Goal: Task Accomplishment & Management: Complete application form

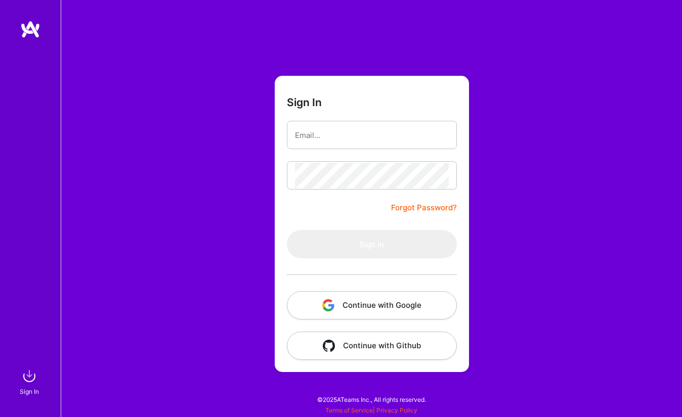
click at [362, 305] on button "Continue with Google" at bounding box center [372, 305] width 170 height 28
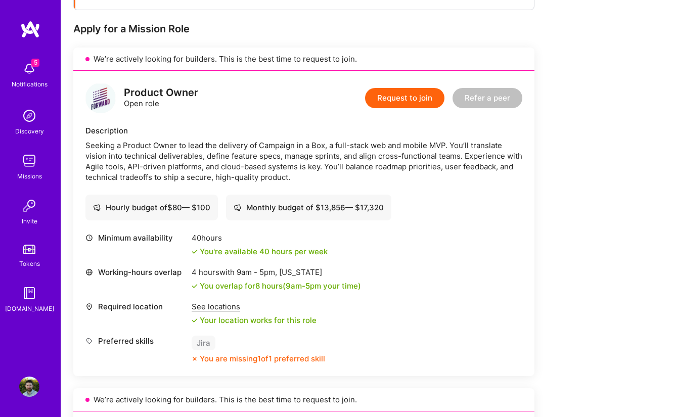
scroll to position [237, 0]
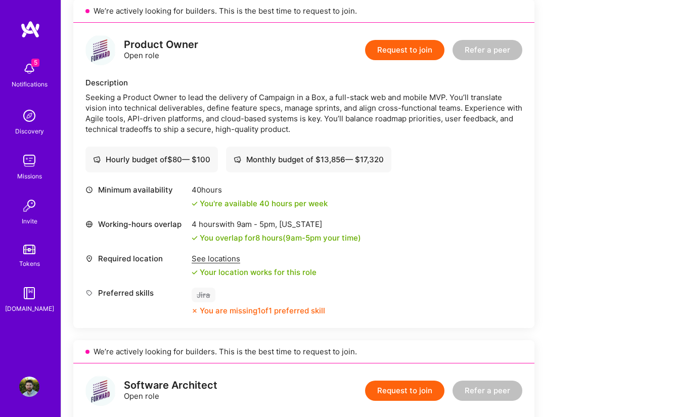
click at [403, 52] on button "Request to join" at bounding box center [404, 50] width 79 height 20
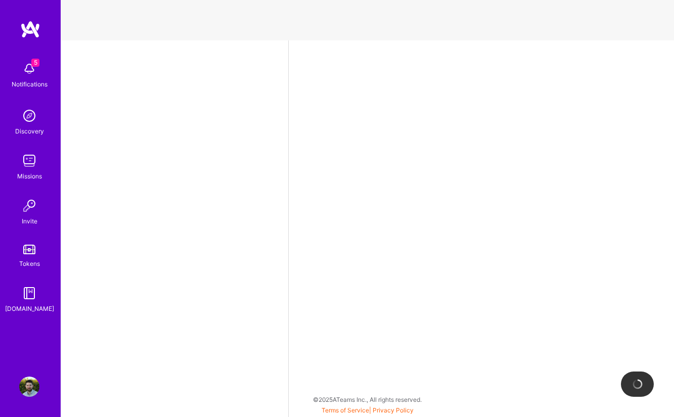
select select "US"
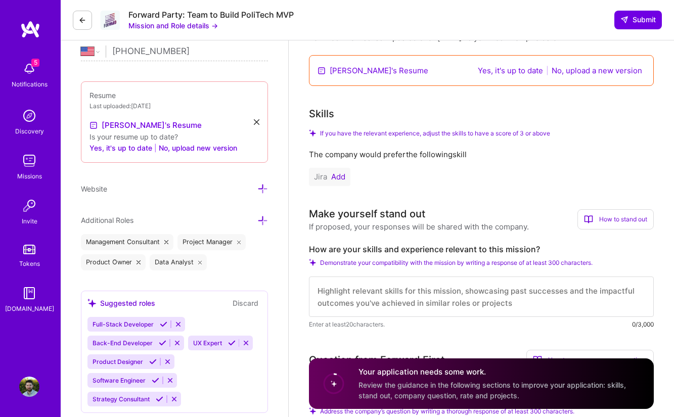
scroll to position [265, 0]
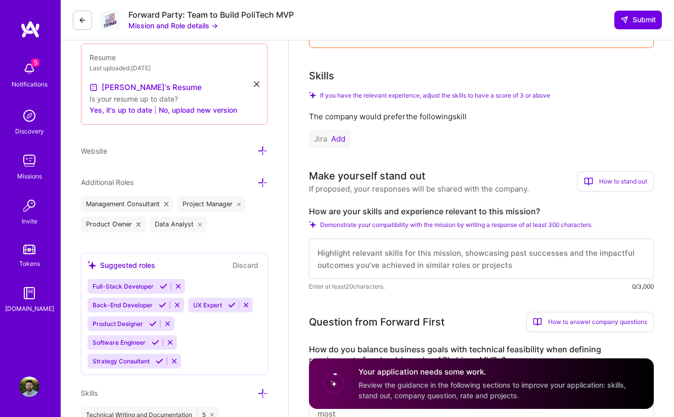
click at [343, 136] on button "Add" at bounding box center [338, 139] width 14 height 8
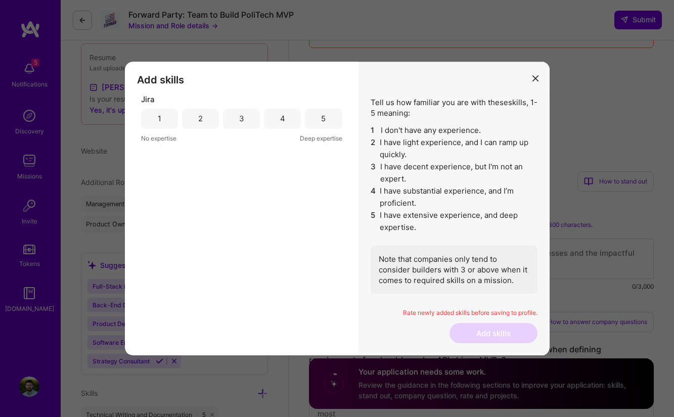
click at [327, 117] on div "5" at bounding box center [323, 119] width 37 height 20
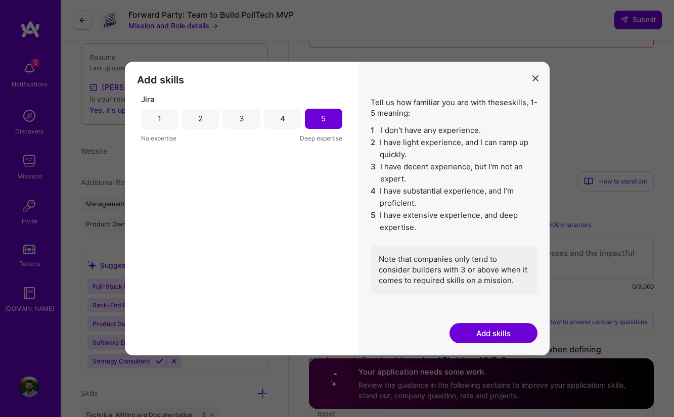
click at [484, 331] on button "Add skills" at bounding box center [494, 333] width 88 height 20
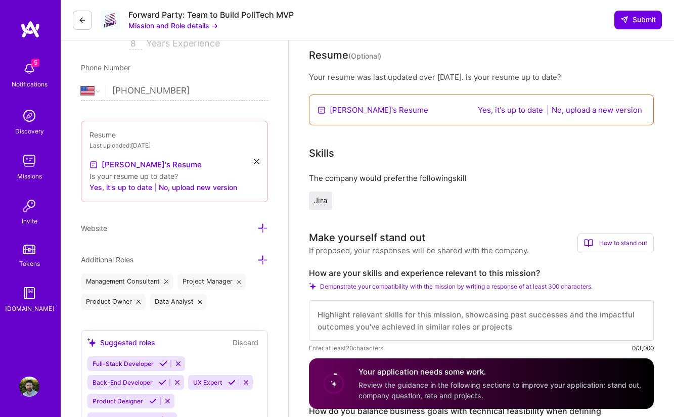
scroll to position [127, 0]
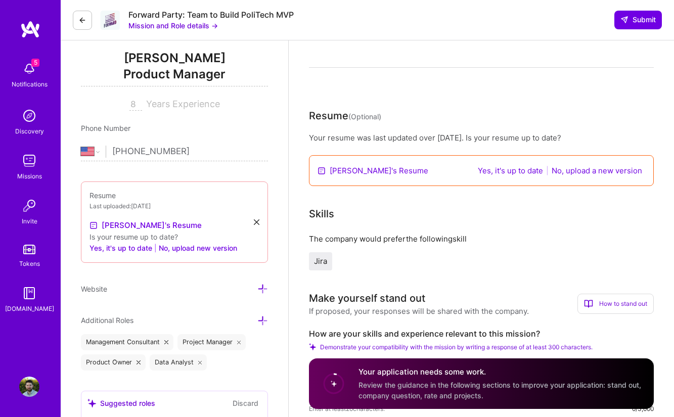
click at [343, 172] on link "[PERSON_NAME]'s Resume" at bounding box center [379, 170] width 99 height 11
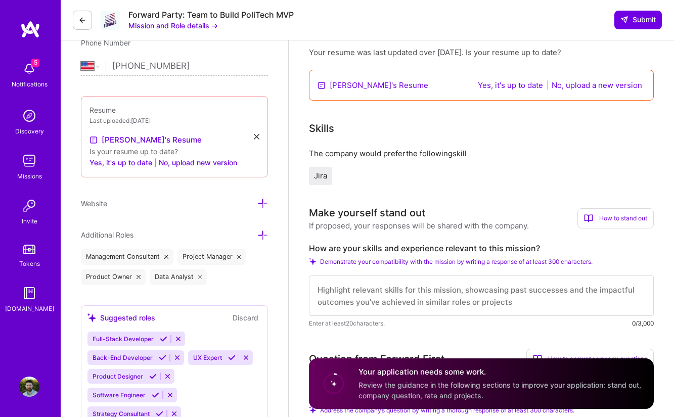
click at [504, 85] on button "Yes, it's up to date" at bounding box center [510, 85] width 71 height 12
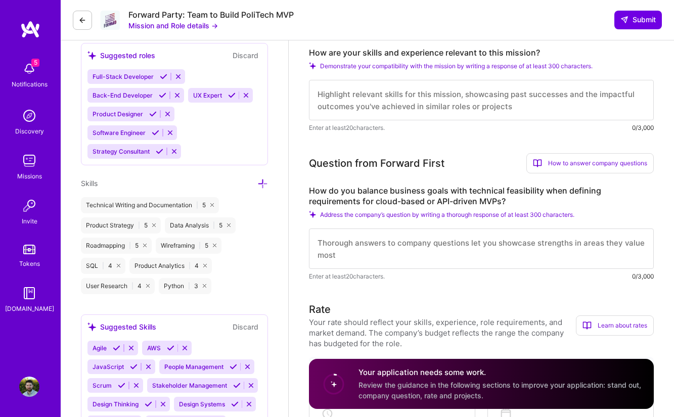
scroll to position [382, 0]
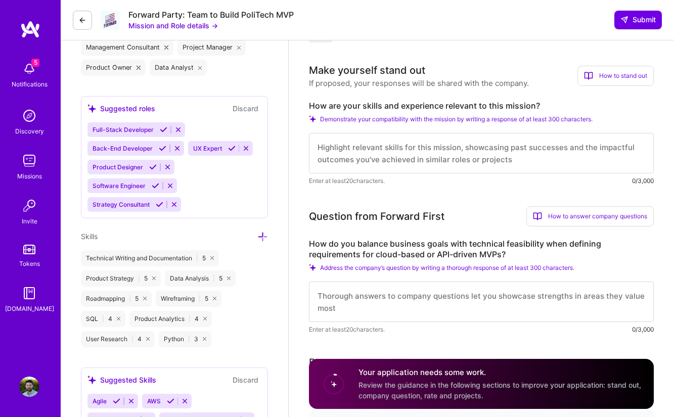
click at [243, 106] on button "Discard" at bounding box center [246, 109] width 32 height 12
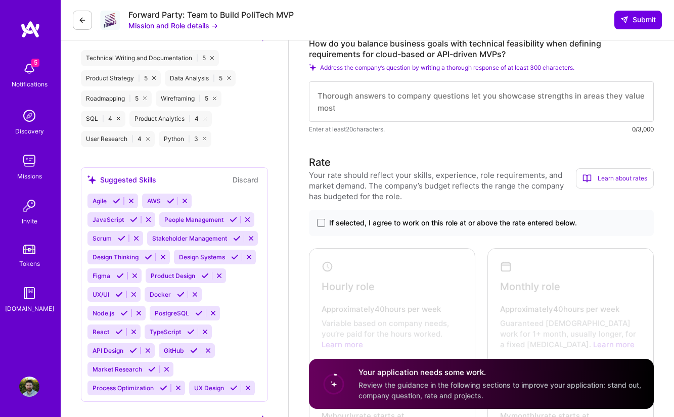
scroll to position [675, 0]
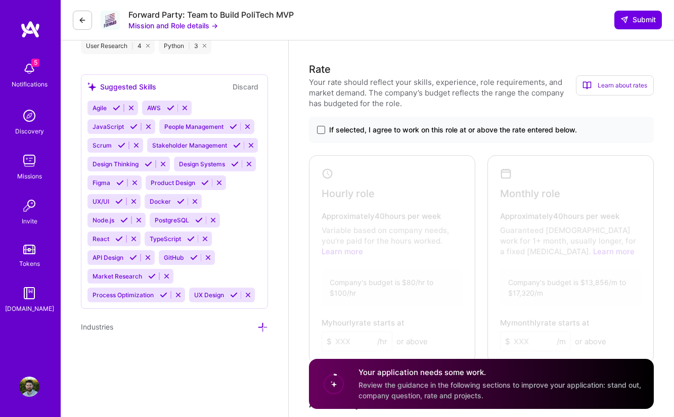
click at [321, 133] on span at bounding box center [321, 130] width 8 height 8
click at [0, 0] on input "If selected, I agree to work on this role at or above the rate entered below." at bounding box center [0, 0] width 0 height 0
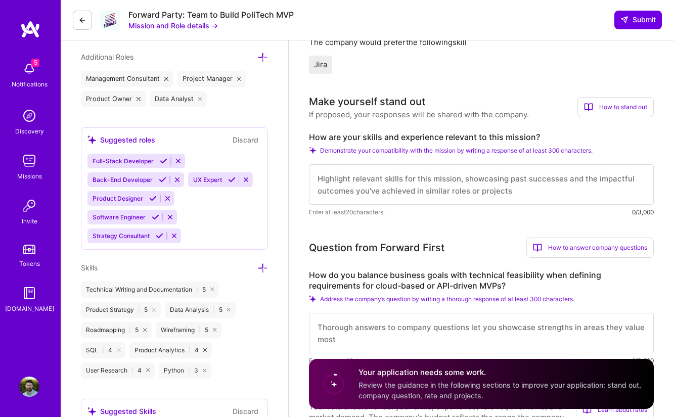
scroll to position [349, 0]
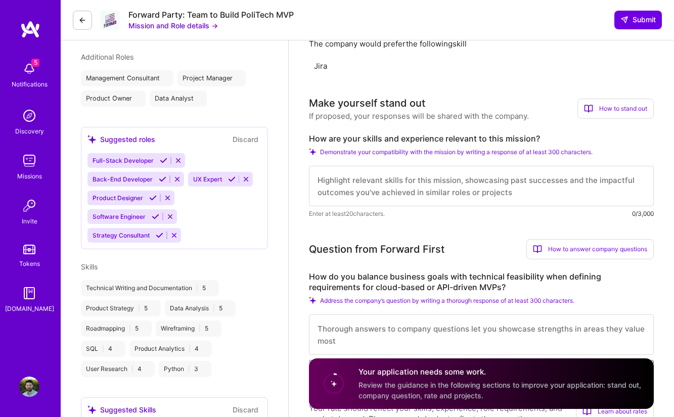
select select "US"
